Goal: Obtain resource: Obtain resource

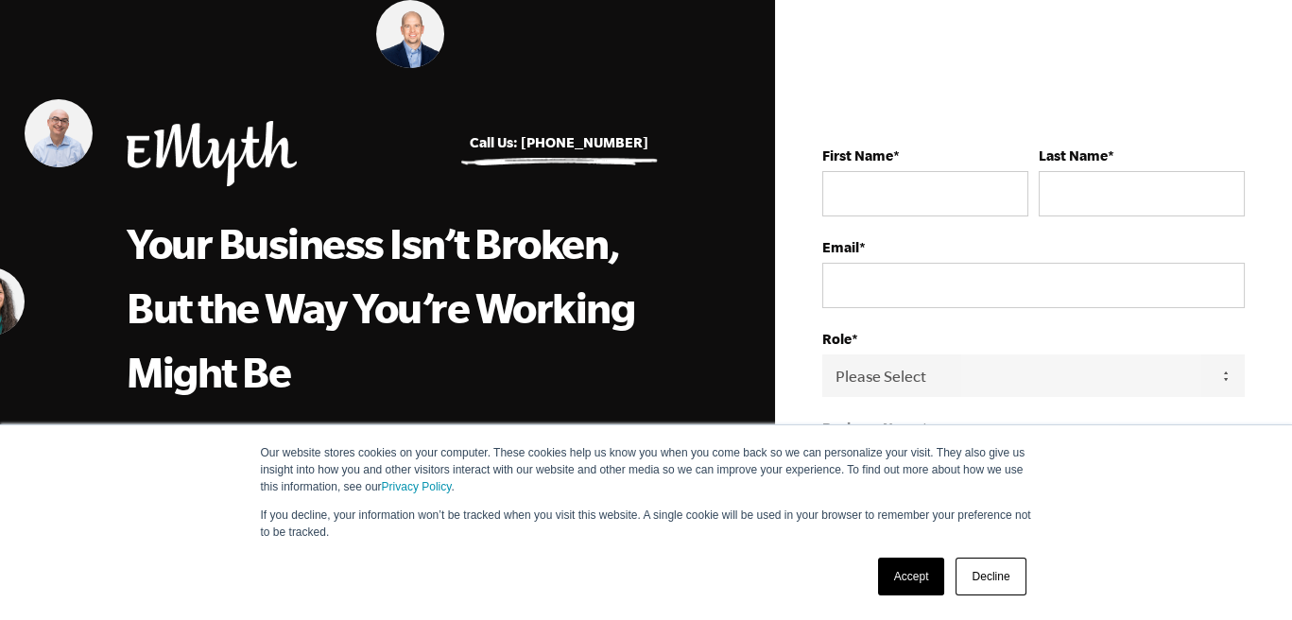
click at [988, 577] on link "Decline" at bounding box center [990, 576] width 70 height 38
